Goal: Transaction & Acquisition: Purchase product/service

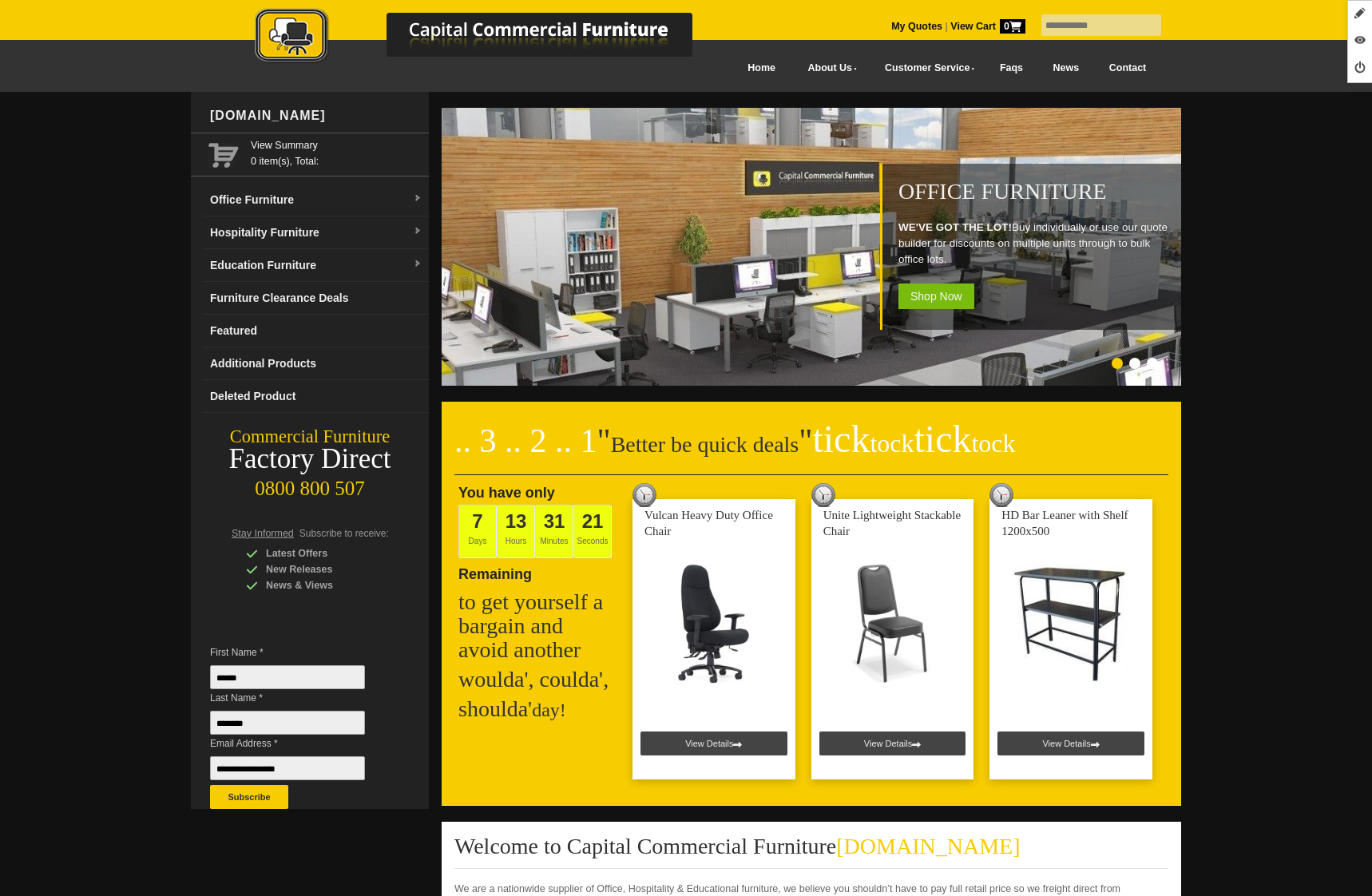
click at [280, 213] on link "Office Furniture" at bounding box center [316, 200] width 226 height 33
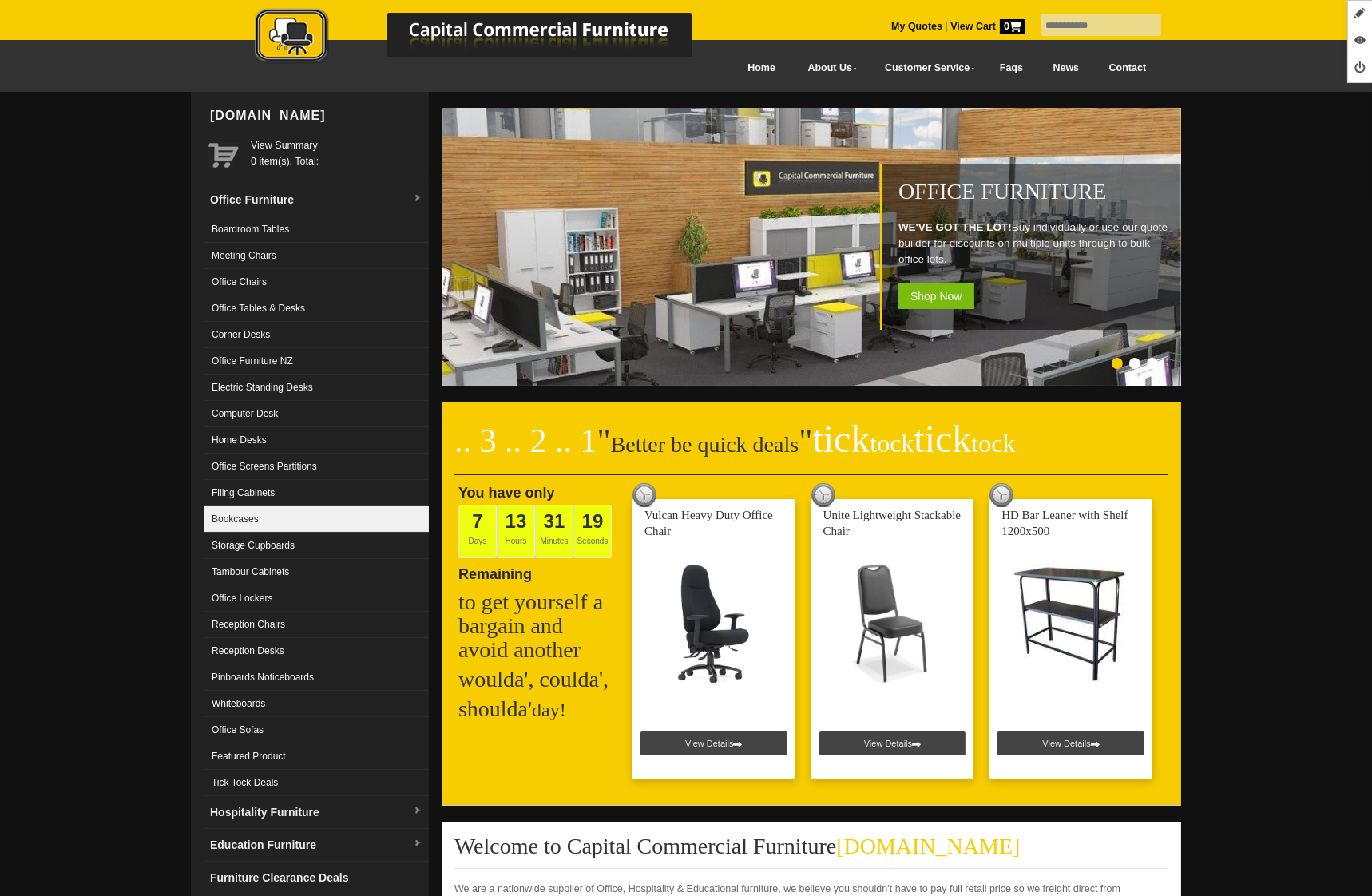
click at [308, 520] on link "Bookcases" at bounding box center [316, 520] width 226 height 27
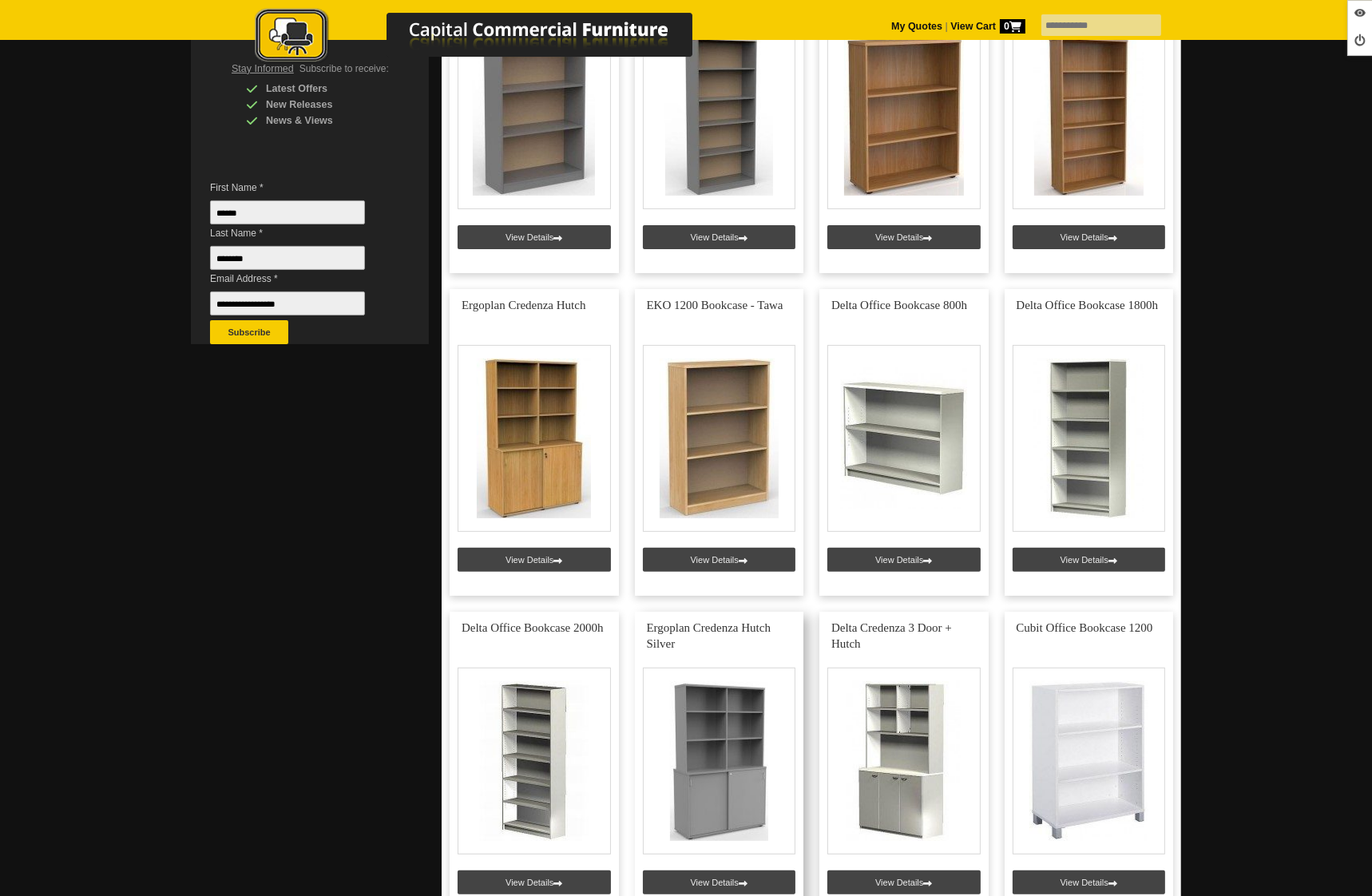
scroll to position [723, 0]
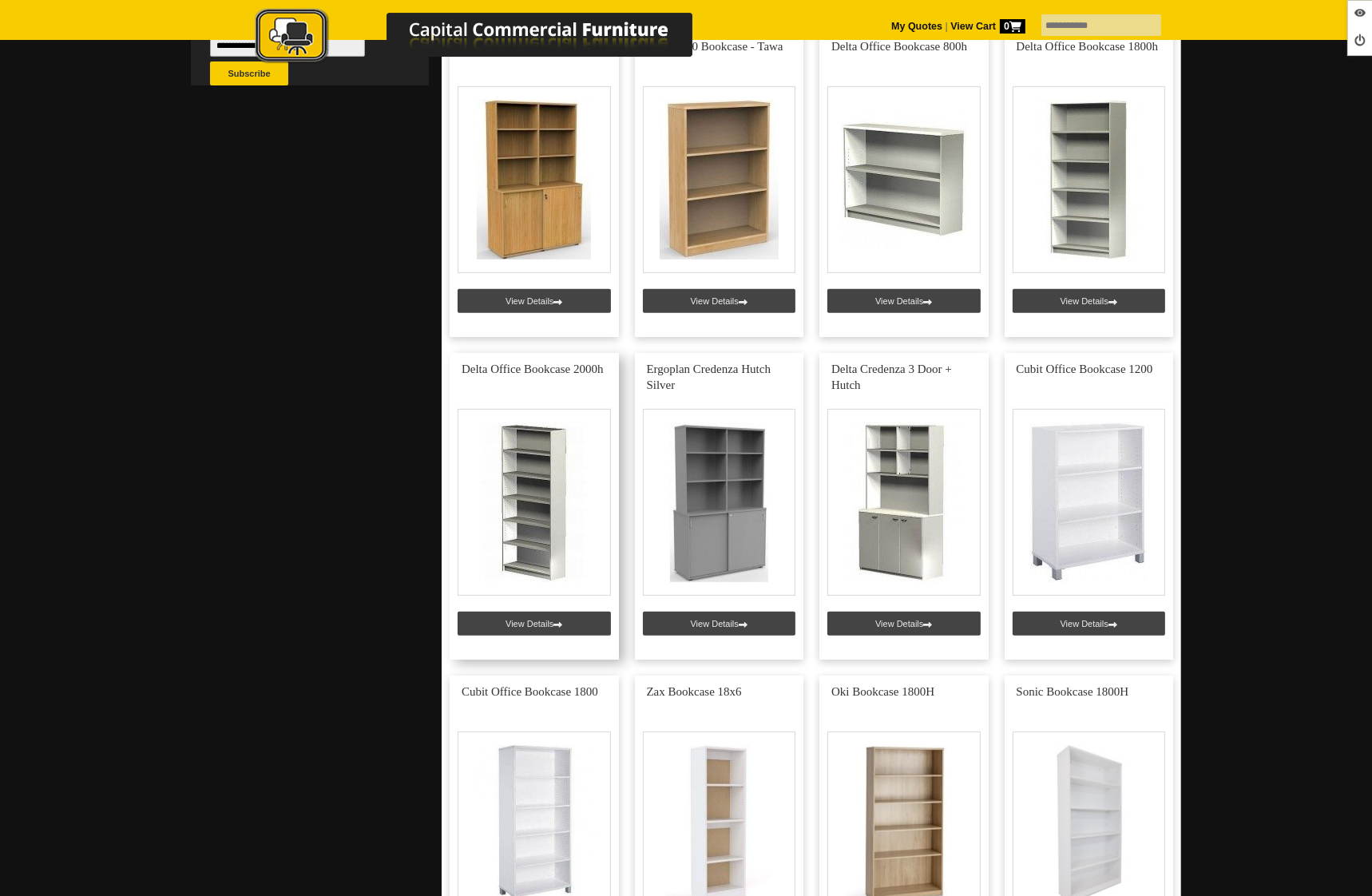
click at [560, 633] on link at bounding box center [534, 506] width 169 height 307
